Goal: Complete application form

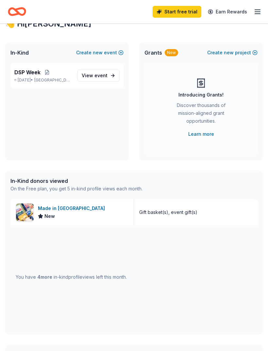
scroll to position [16, 0]
click at [60, 211] on div "Made in [GEOGRAPHIC_DATA]" at bounding box center [73, 208] width 70 height 8
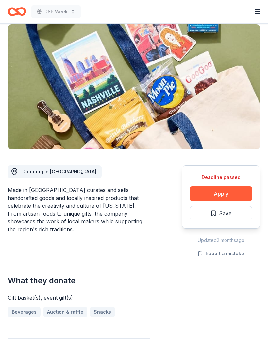
scroll to position [62, 0]
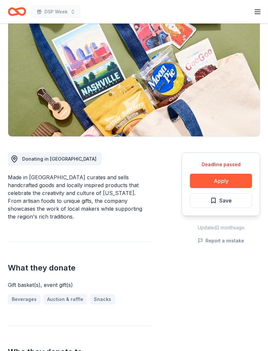
click at [218, 180] on button "Apply" at bounding box center [221, 181] width 62 height 14
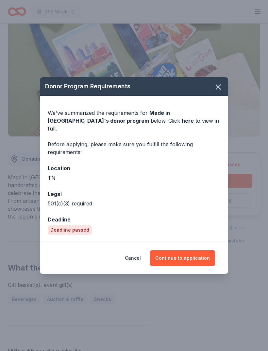
click at [181, 264] on button "Continue to application" at bounding box center [182, 258] width 65 height 16
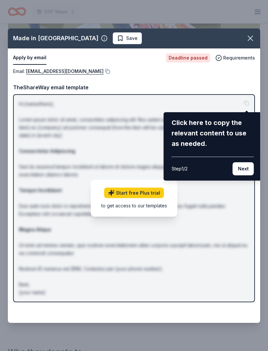
click at [243, 175] on button "Next" at bounding box center [243, 168] width 21 height 13
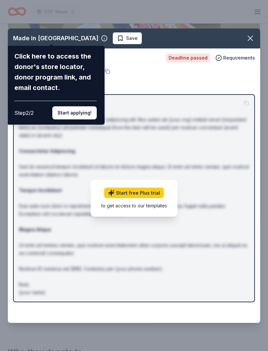
click at [79, 106] on button "Start applying!" at bounding box center [74, 112] width 44 height 13
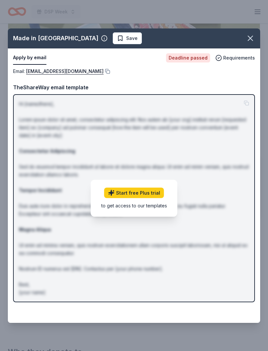
click at [157, 198] on link "Start free Plus trial" at bounding box center [134, 192] width 60 height 10
click at [249, 43] on button "button" at bounding box center [250, 38] width 14 height 14
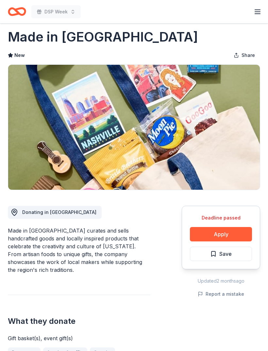
scroll to position [10, 0]
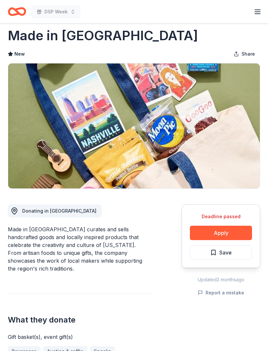
click at [226, 230] on button "Apply" at bounding box center [221, 233] width 62 height 14
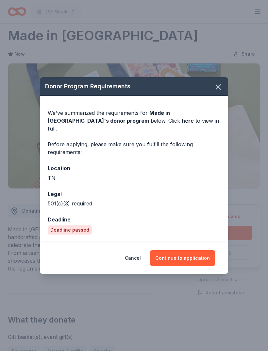
click at [184, 266] on button "Continue to application" at bounding box center [182, 258] width 65 height 16
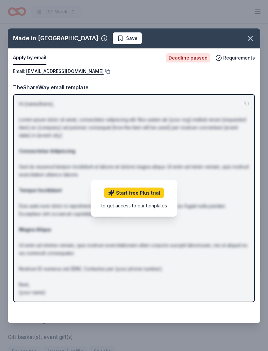
click at [252, 39] on icon "button" at bounding box center [250, 38] width 5 height 5
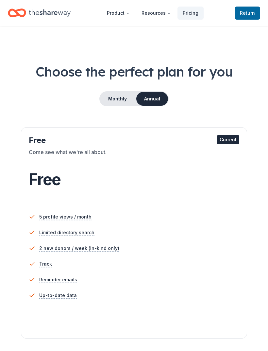
click at [251, 11] on span "Return to TheShareWay" at bounding box center [247, 13] width 15 height 8
click at [122, 9] on button "Product" at bounding box center [118, 13] width 33 height 13
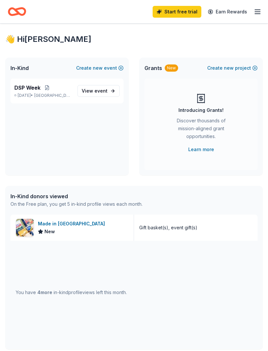
click at [57, 221] on div "Made in [GEOGRAPHIC_DATA]" at bounding box center [73, 224] width 70 height 8
